Goal: Task Accomplishment & Management: Use online tool/utility

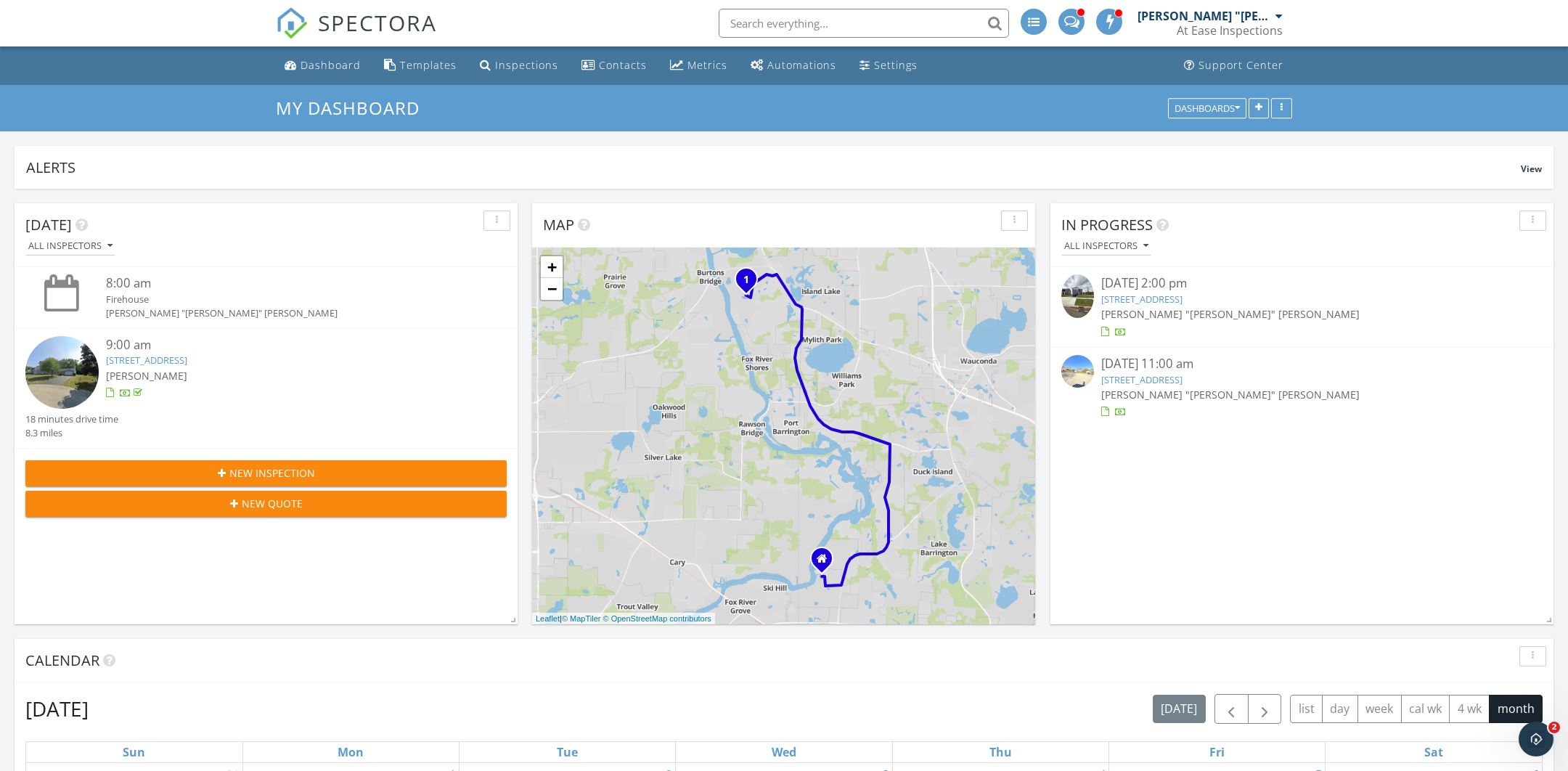
scroll to position [1830, 1569]
click at [1173, 377] on link "1420 Brandywine Cir, Algonquin, IL 60102" at bounding box center [1142, 380] width 81 height 13
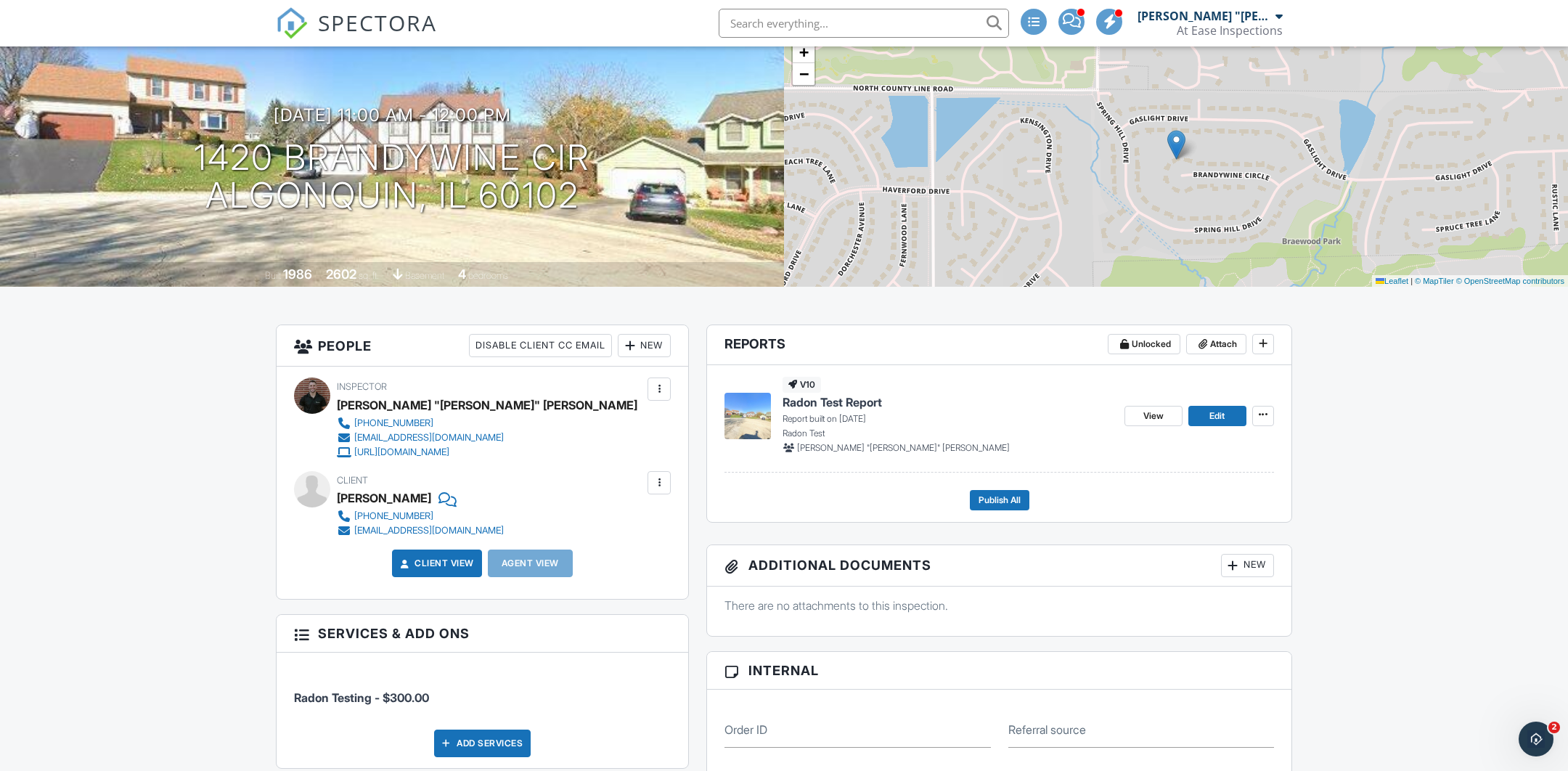
scroll to position [325, 0]
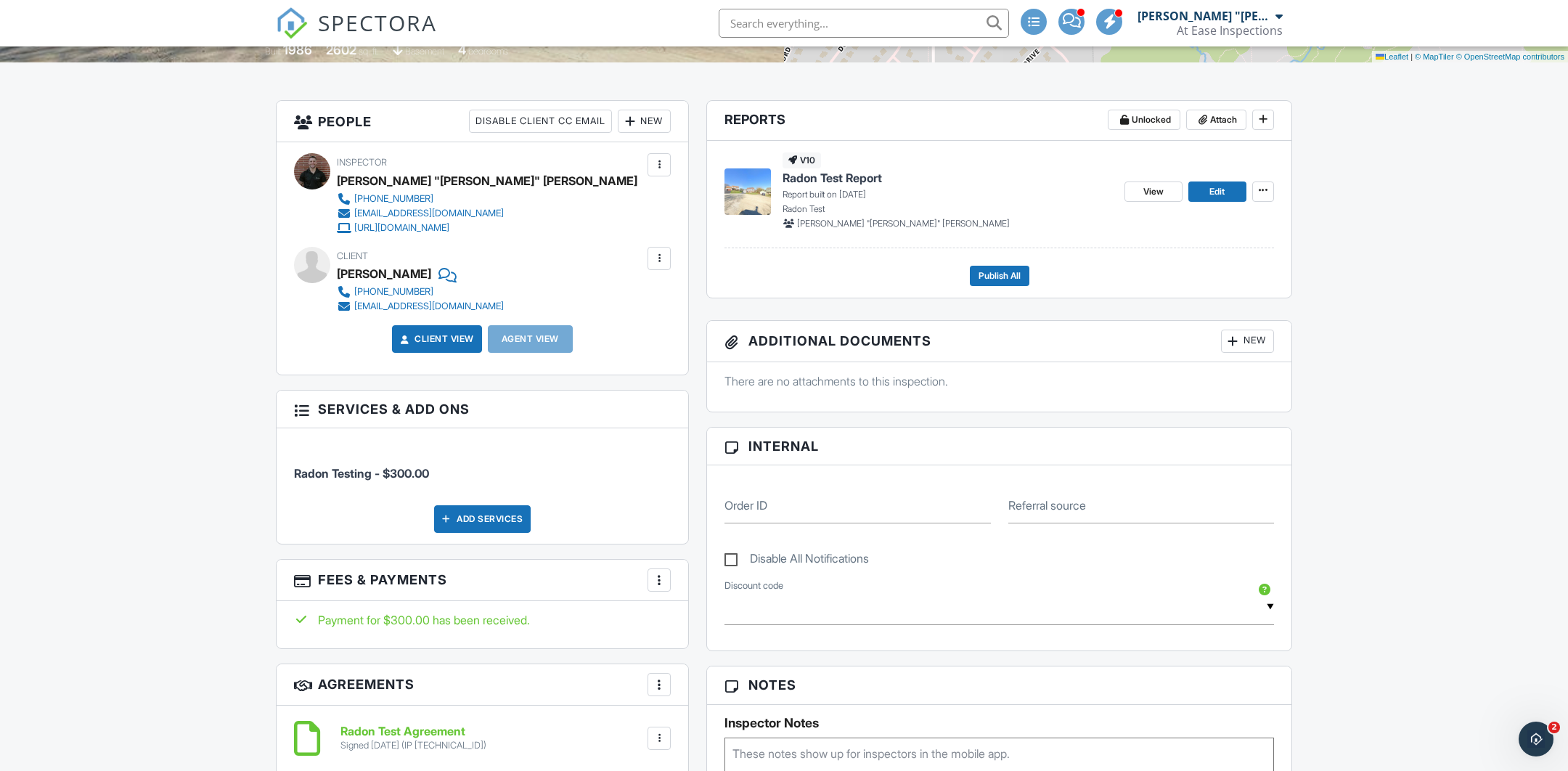
click at [1237, 339] on div at bounding box center [1234, 342] width 15 height 15
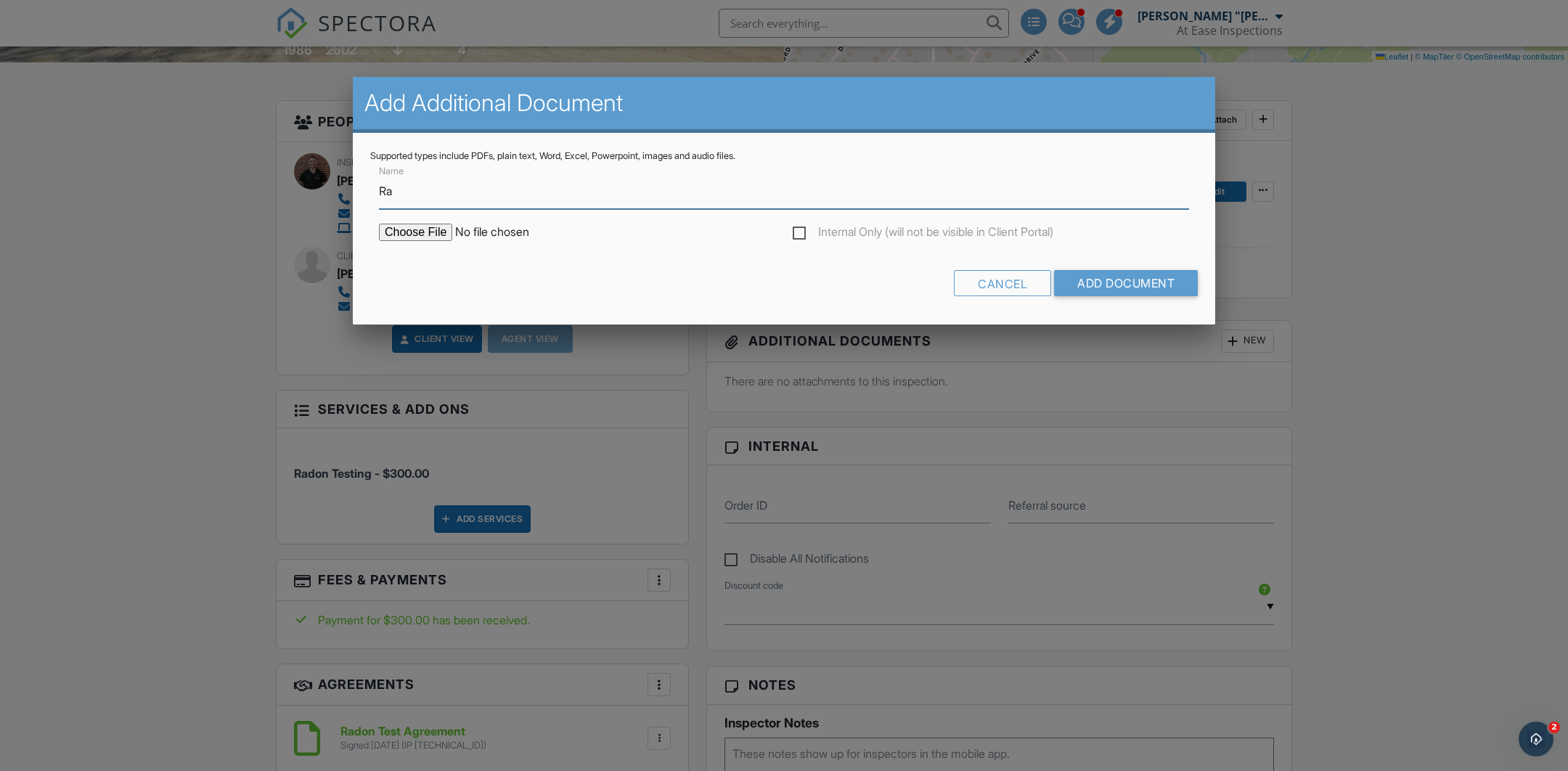
type input "Radon Test- Pass, Consider Mitigation"
click at [454, 231] on input "file" at bounding box center [502, 232] width 247 height 18
type input "C:\fakepath\9:26:25- 1420 Brandywine Cir, Algonquin IL 60102- Camden Webster.pdf"
click at [1100, 276] on input "Add Document" at bounding box center [1126, 283] width 144 height 26
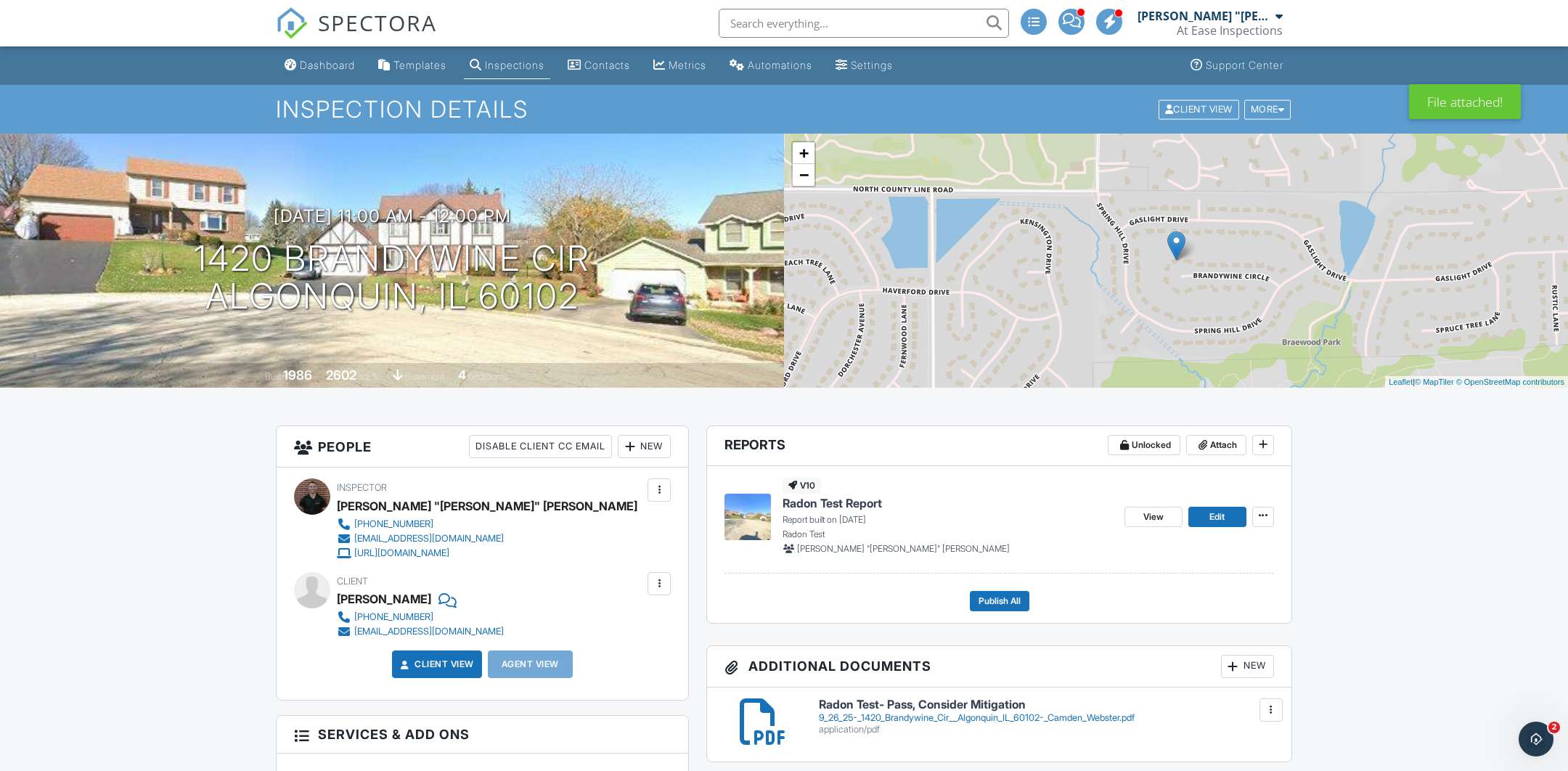
scroll to position [149, 0]
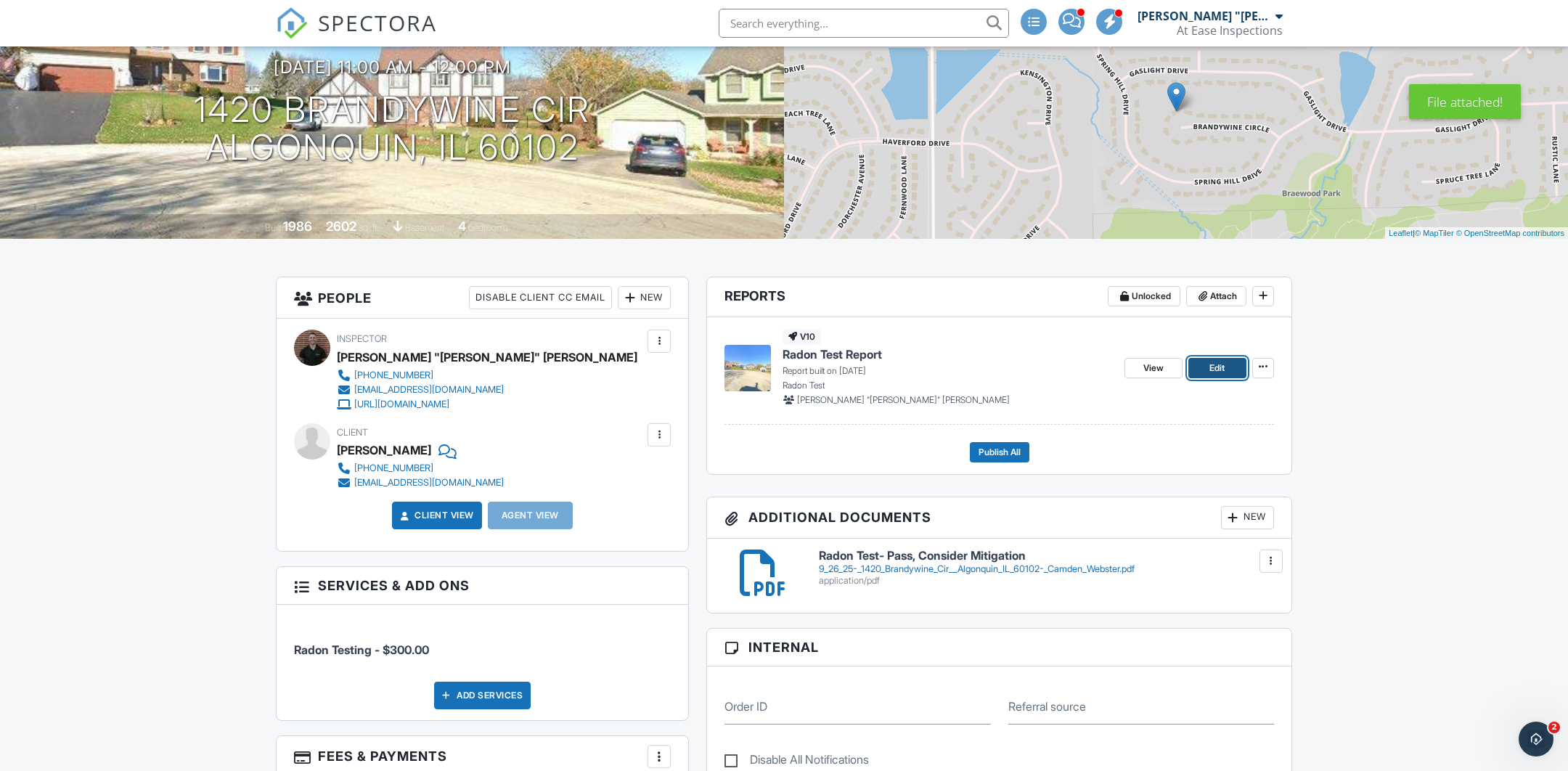
click at [1205, 373] on link "Edit" at bounding box center [1217, 368] width 58 height 21
